Goal: Task Accomplishment & Management: Manage account settings

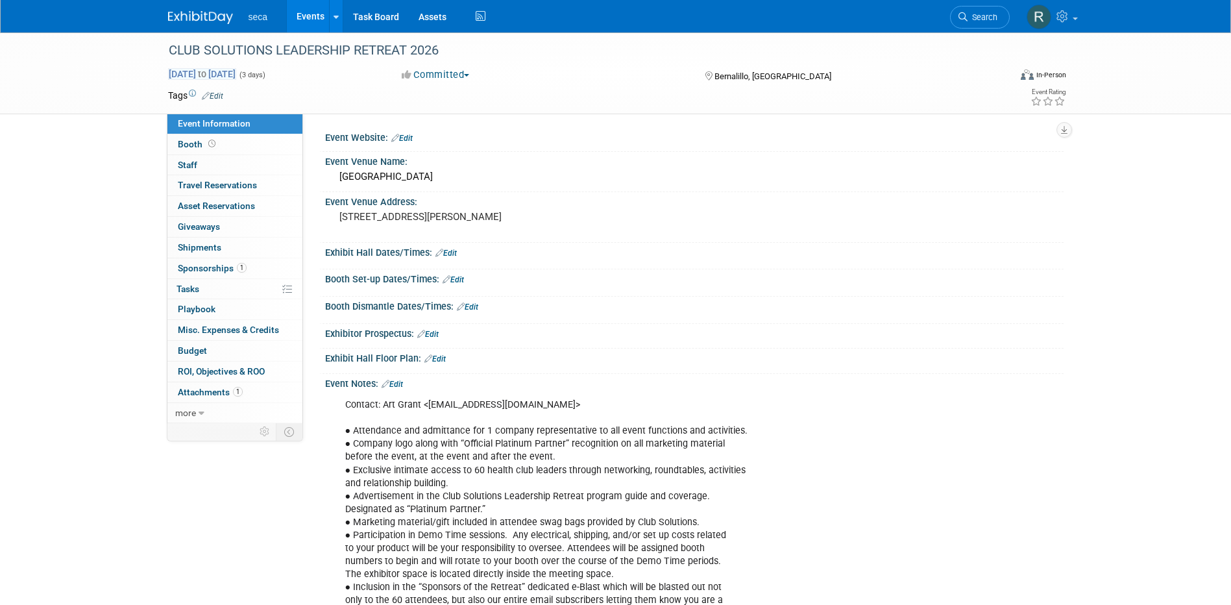
click at [206, 73] on span "May 18, 2026 to May 20, 2026" at bounding box center [202, 74] width 68 height 12
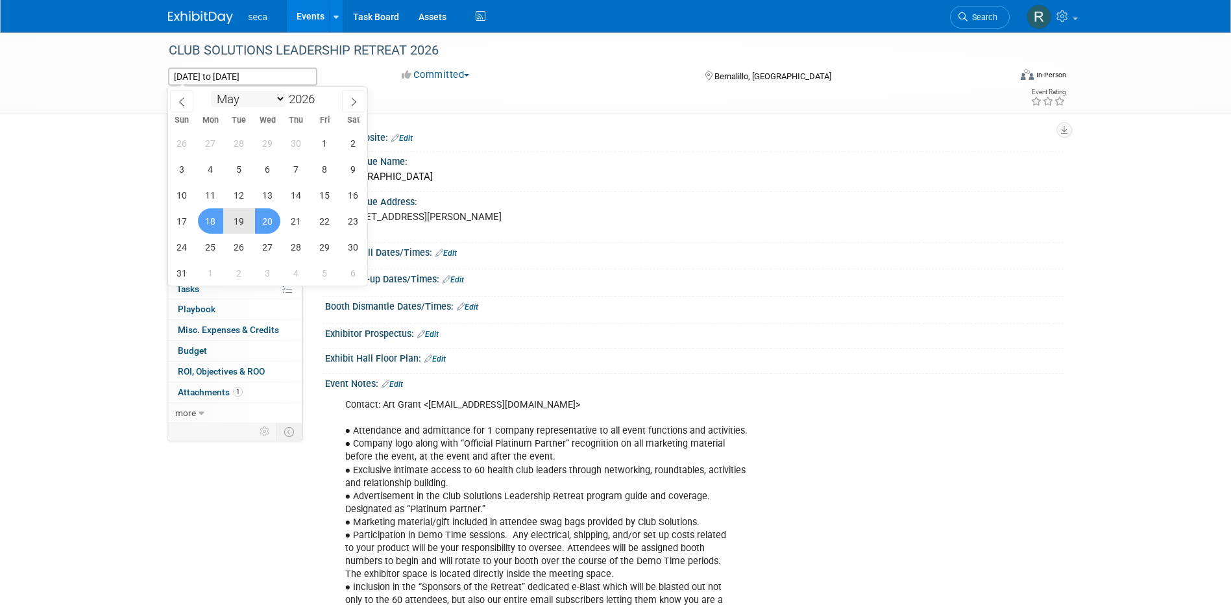
click at [280, 100] on select "January February March April May June July August September October November De…" at bounding box center [248, 99] width 75 height 16
select select "8"
click at [211, 91] on select "January February March April May June July August September October November De…" at bounding box center [248, 99] width 75 height 16
click at [216, 244] on span "28" at bounding box center [210, 246] width 25 height 25
type input "Sep 28, 2026"
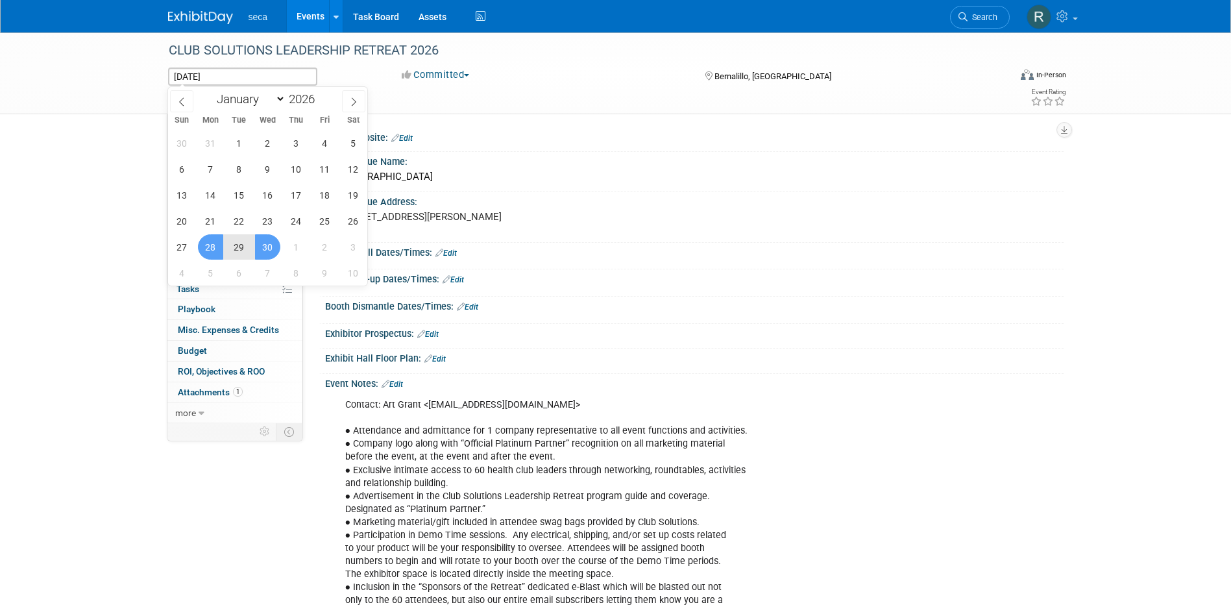
click at [268, 244] on span "30" at bounding box center [267, 246] width 25 height 25
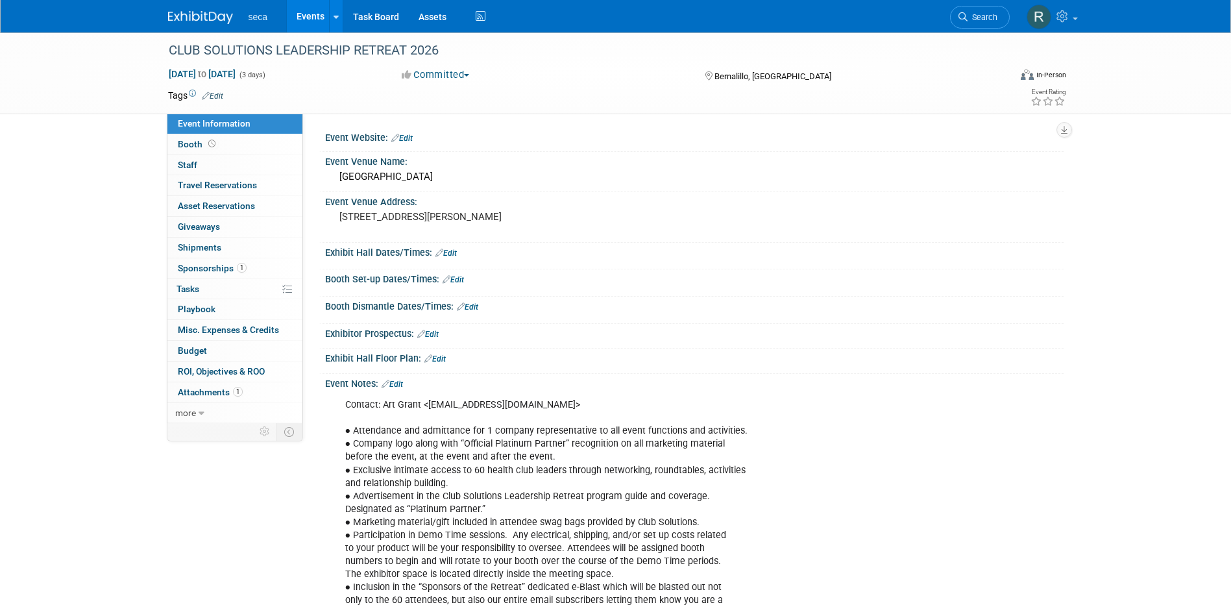
click at [727, 73] on span "Bernalillo, [GEOGRAPHIC_DATA]" at bounding box center [772, 76] width 117 height 10
click at [728, 77] on span "Bernalillo, [GEOGRAPHIC_DATA]" at bounding box center [772, 76] width 117 height 10
click at [215, 387] on span "Attachments 1" at bounding box center [210, 392] width 65 height 10
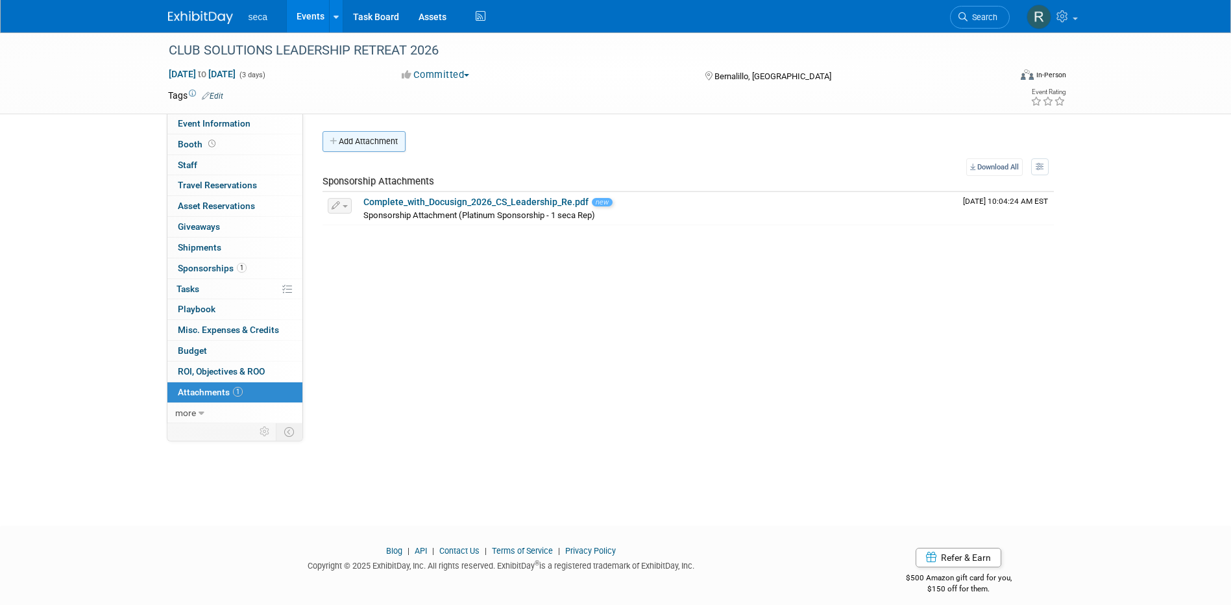
click at [399, 145] on button "Add Attachment" at bounding box center [363, 141] width 83 height 21
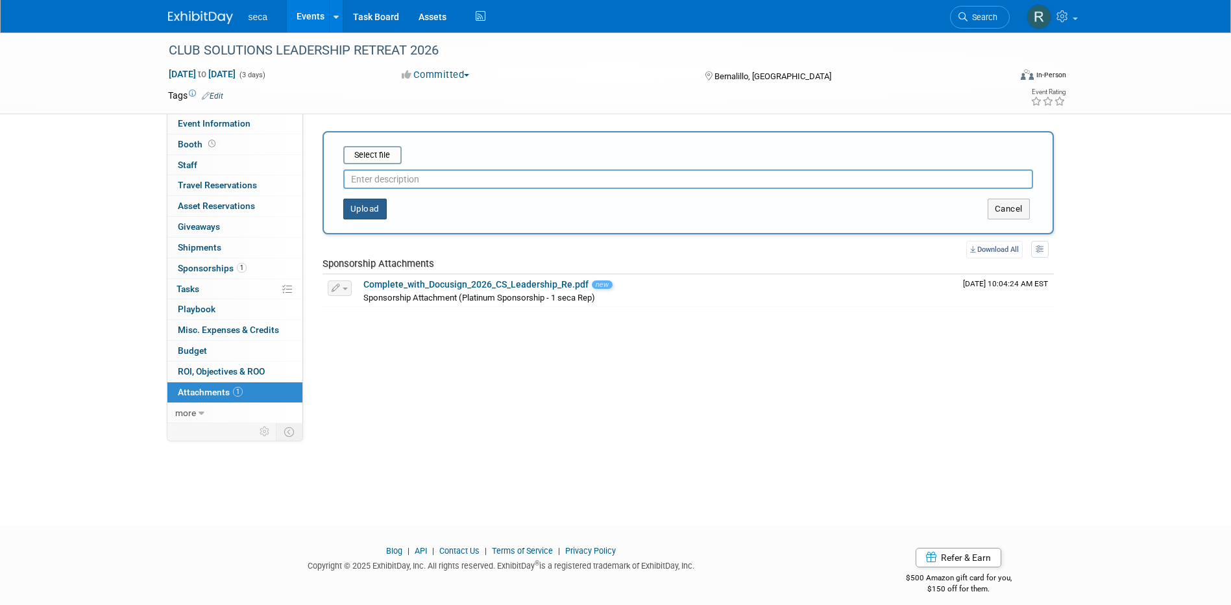
click at [368, 211] on button "Upload" at bounding box center [364, 208] width 43 height 21
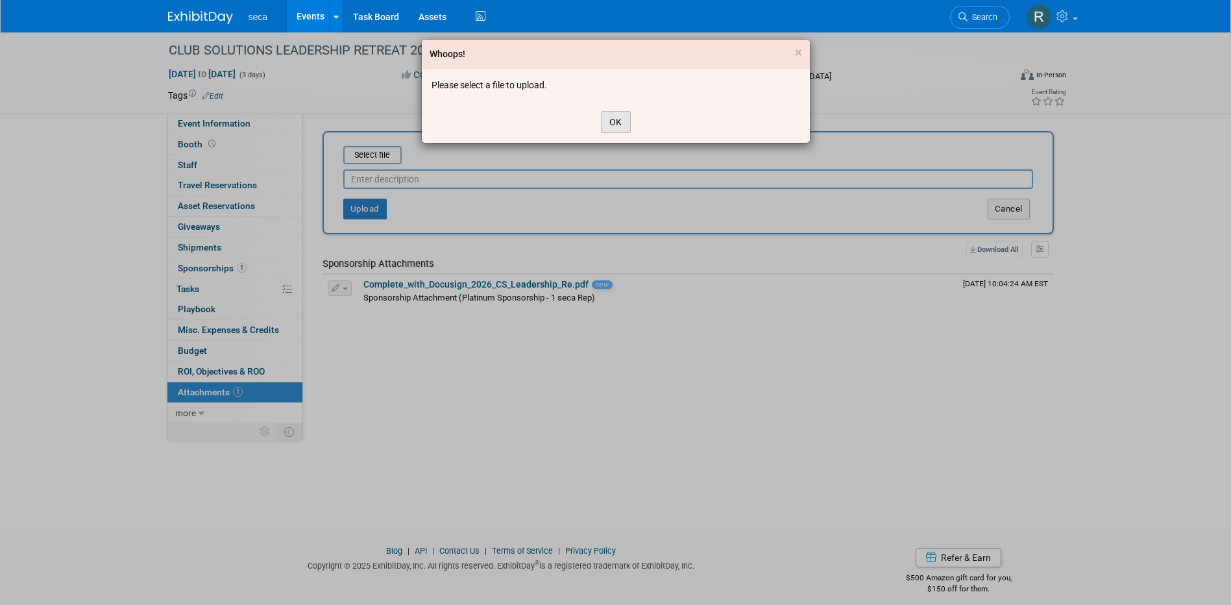
click at [621, 114] on button "OK" at bounding box center [616, 122] width 30 height 22
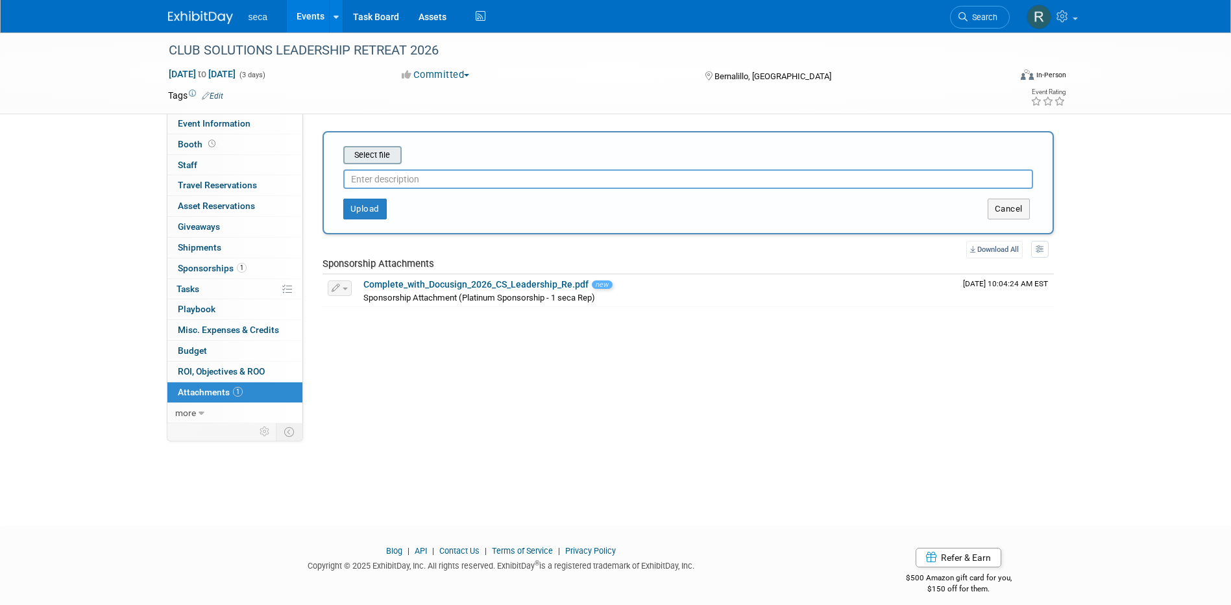
click at [383, 154] on input "file" at bounding box center [323, 155] width 154 height 16
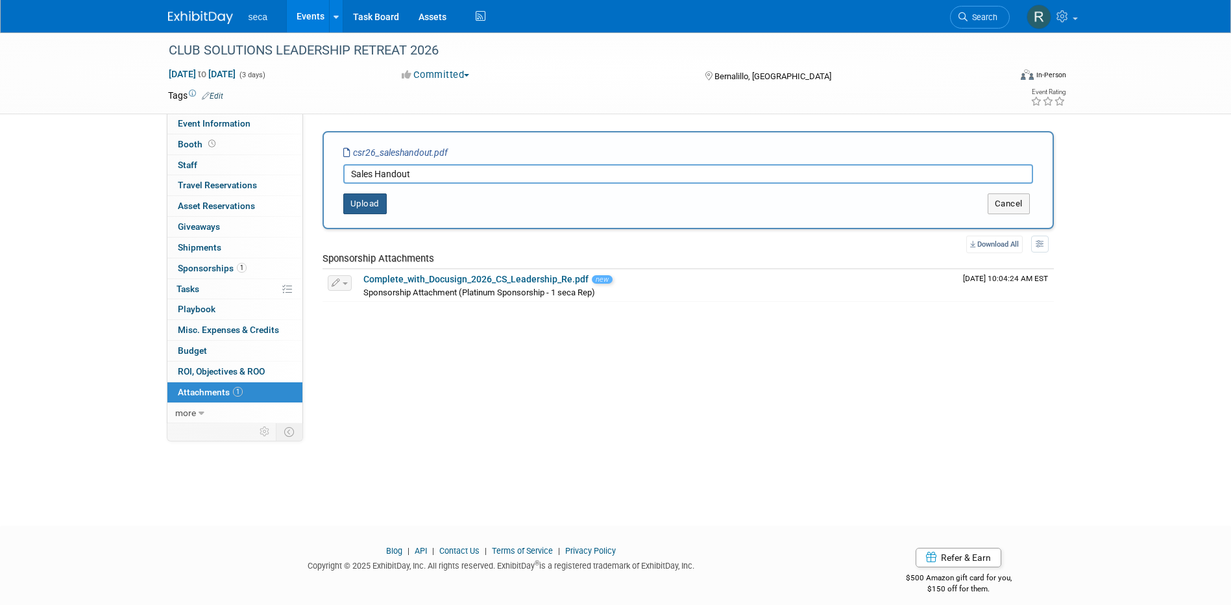
click at [368, 208] on button "Upload" at bounding box center [364, 203] width 43 height 21
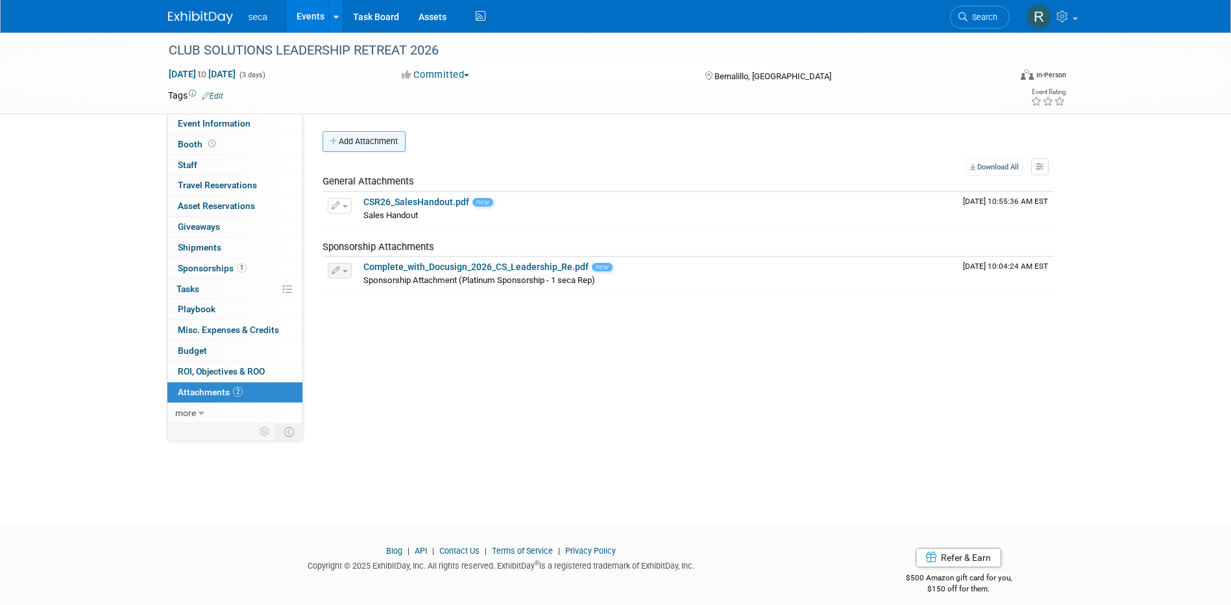
click at [393, 143] on button "Add Attachment" at bounding box center [363, 141] width 83 height 21
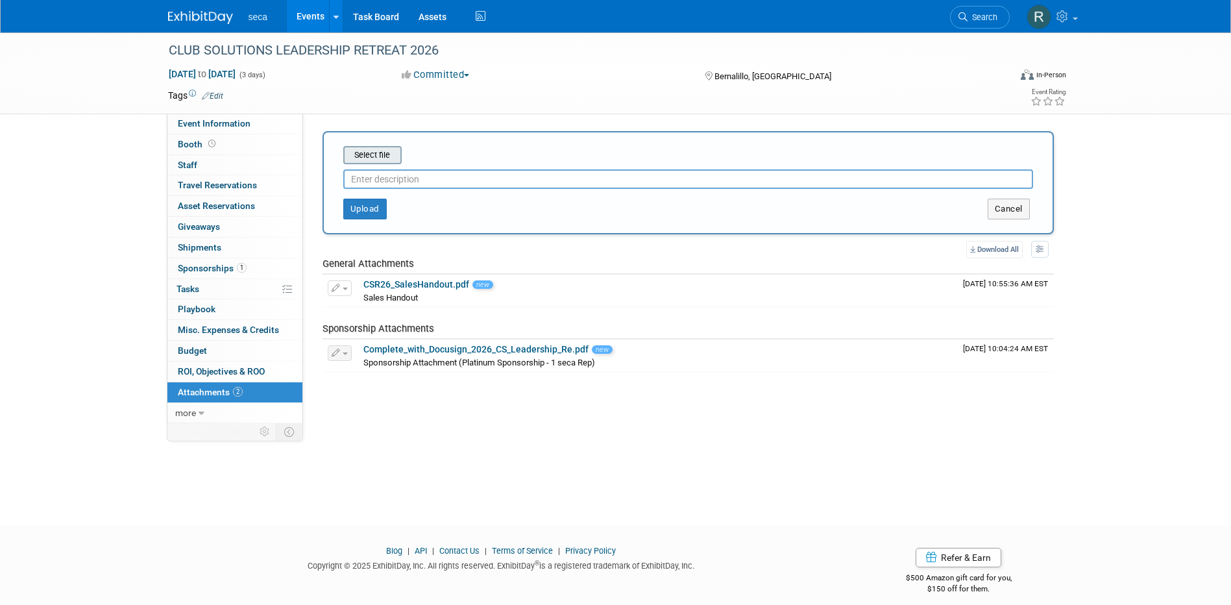
click at [387, 156] on input "file" at bounding box center [323, 155] width 154 height 16
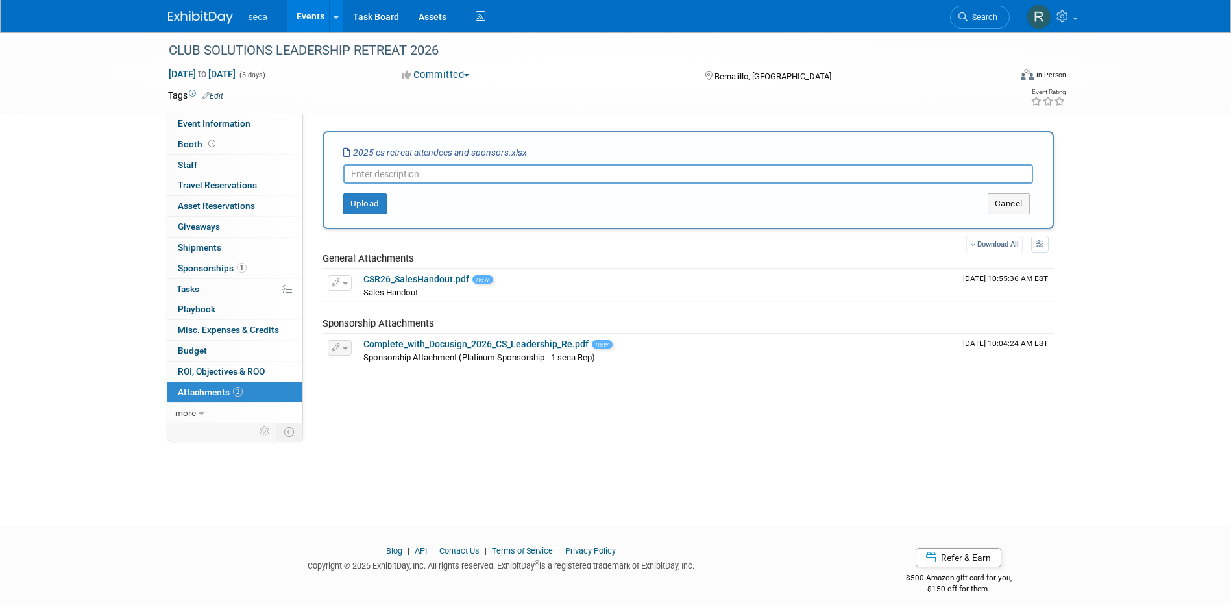
click at [407, 177] on input "text" at bounding box center [688, 173] width 690 height 19
type input "Attendees + Sponsors"
click at [352, 206] on button "Upload" at bounding box center [364, 203] width 43 height 21
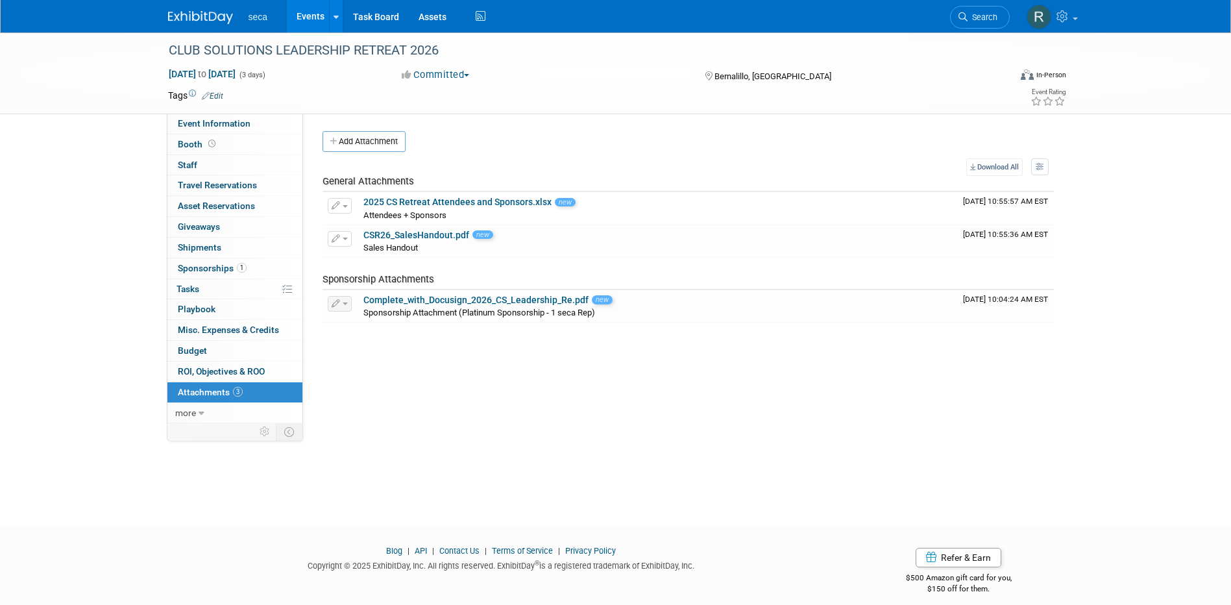
click at [306, 23] on link "Events" at bounding box center [310, 16] width 47 height 32
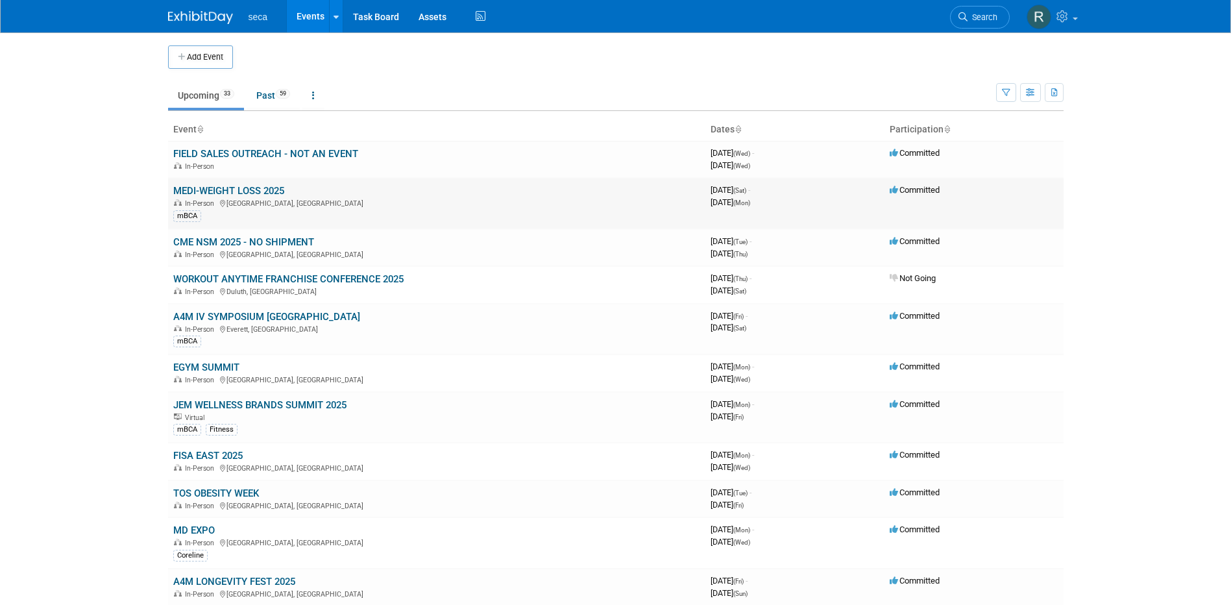
click at [252, 189] on link "MEDI-WEIGHT LOSS 2025" at bounding box center [228, 191] width 111 height 12
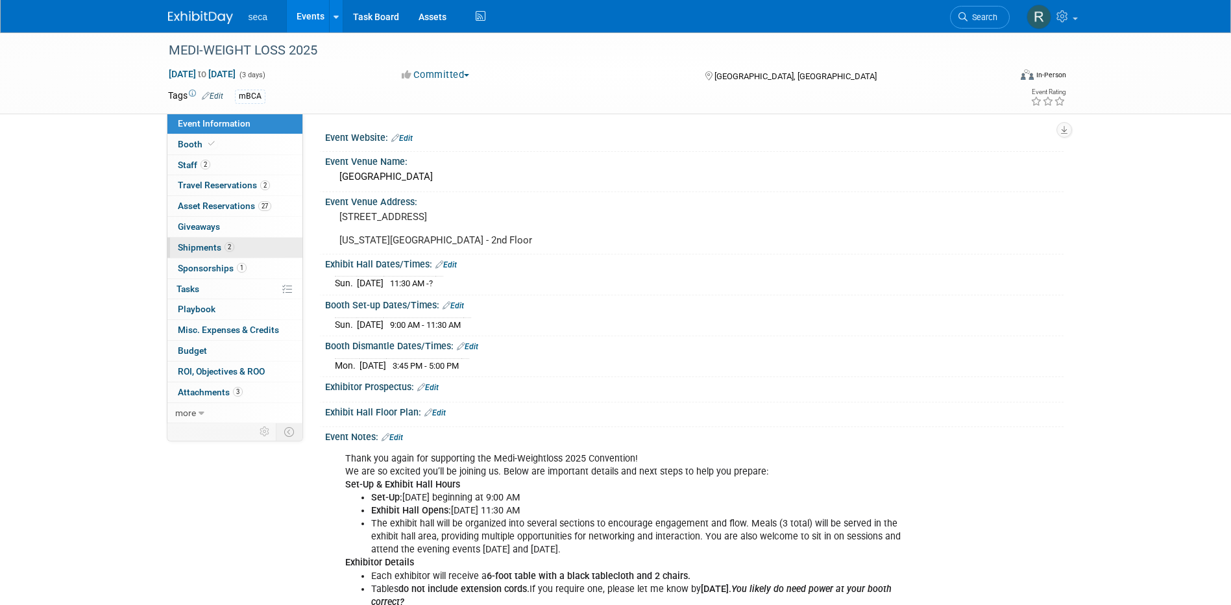
click at [213, 246] on span "Shipments 2" at bounding box center [206, 247] width 56 height 10
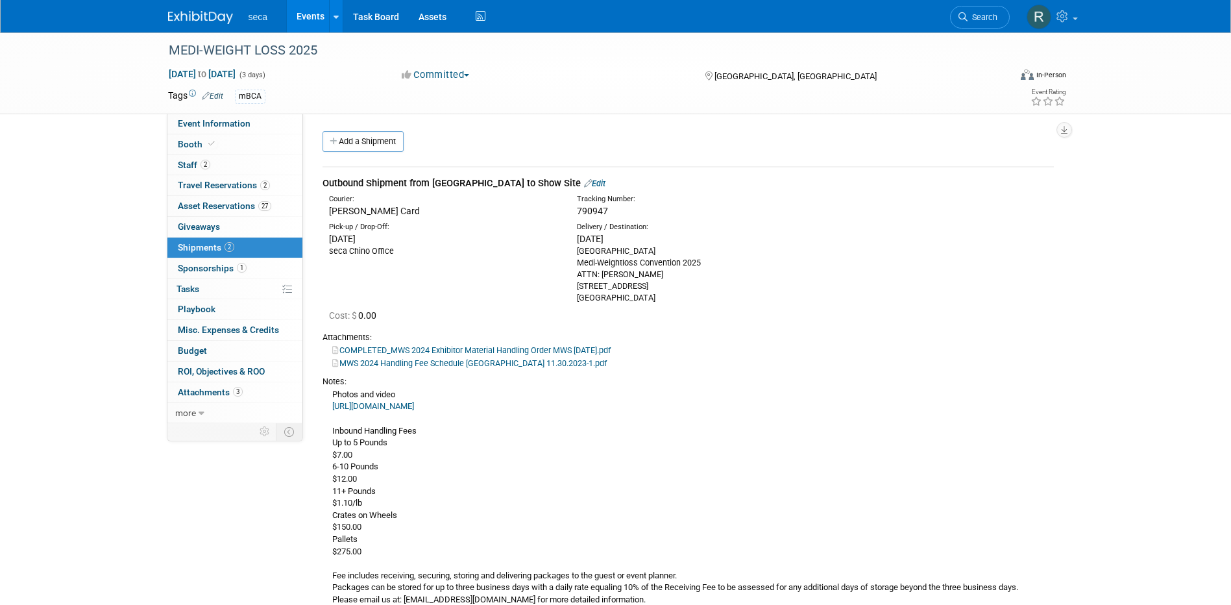
click at [593, 208] on span "790947" at bounding box center [592, 211] width 31 height 10
click at [584, 210] on span "790947" at bounding box center [592, 211] width 31 height 10
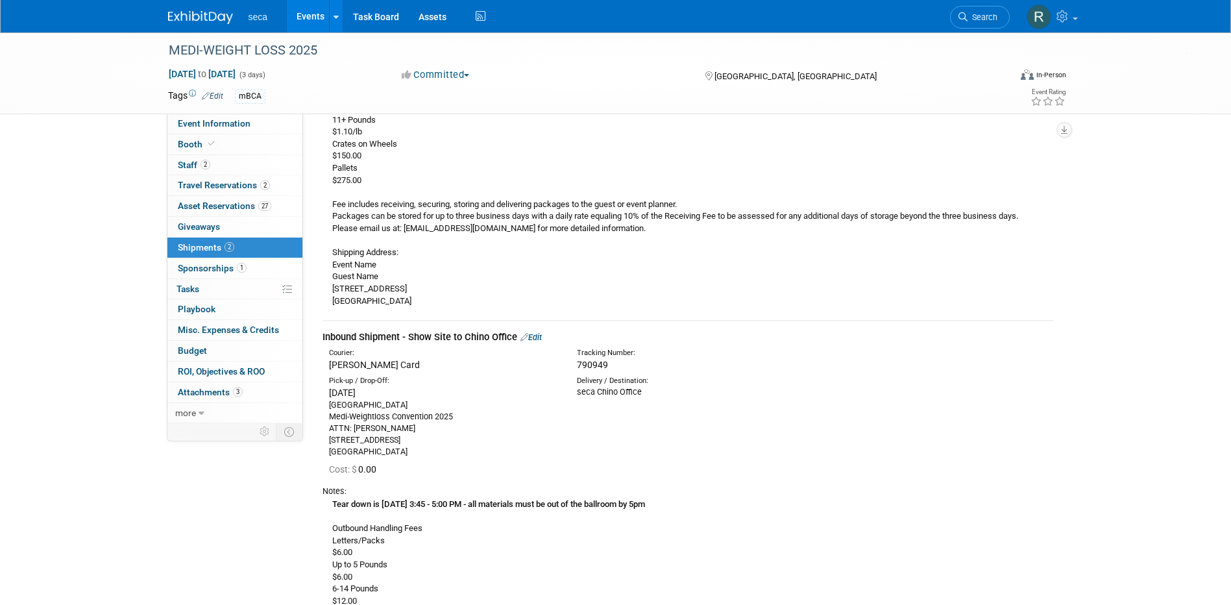
scroll to position [389, 0]
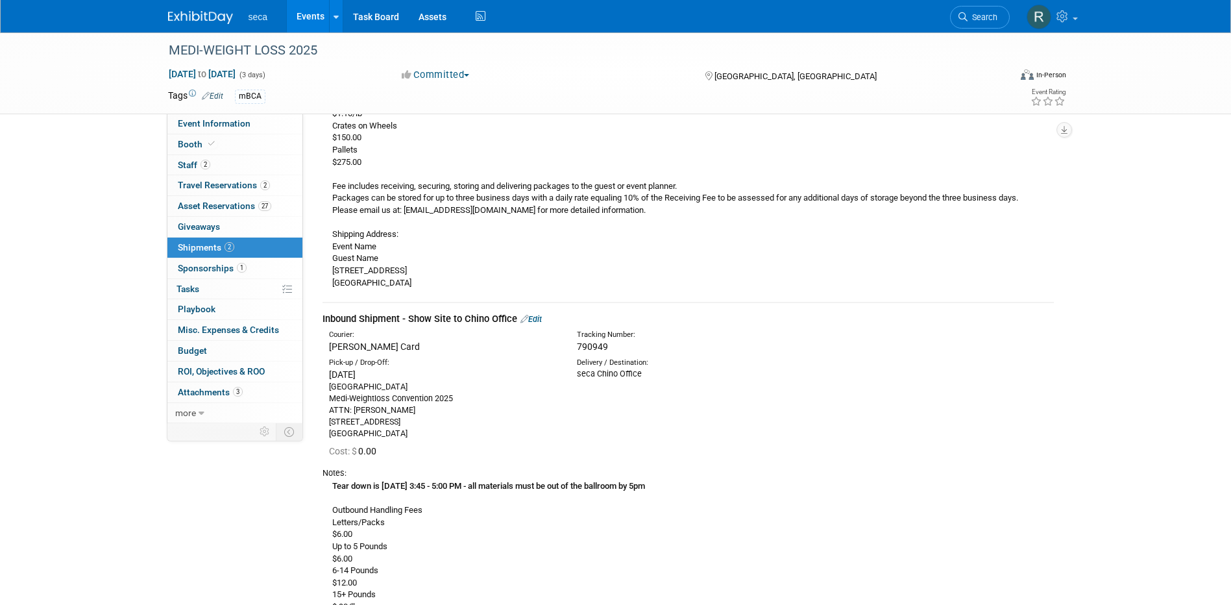
click at [596, 342] on span "790949" at bounding box center [592, 346] width 31 height 10
copy span "790949"
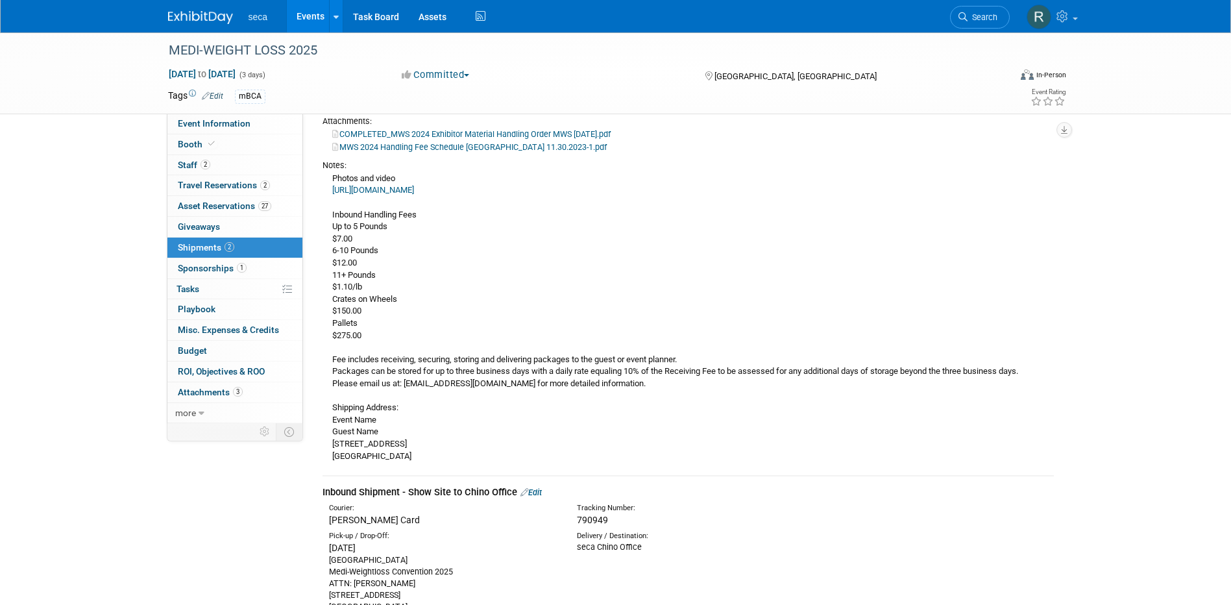
scroll to position [77, 0]
